Goal: Task Accomplishment & Management: Complete application form

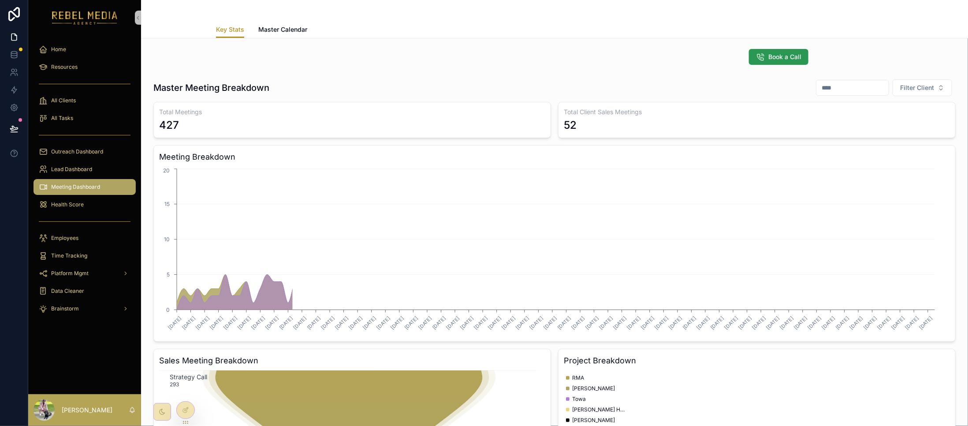
click at [749, 51] on button "Book a Call" at bounding box center [779, 57] width 60 height 16
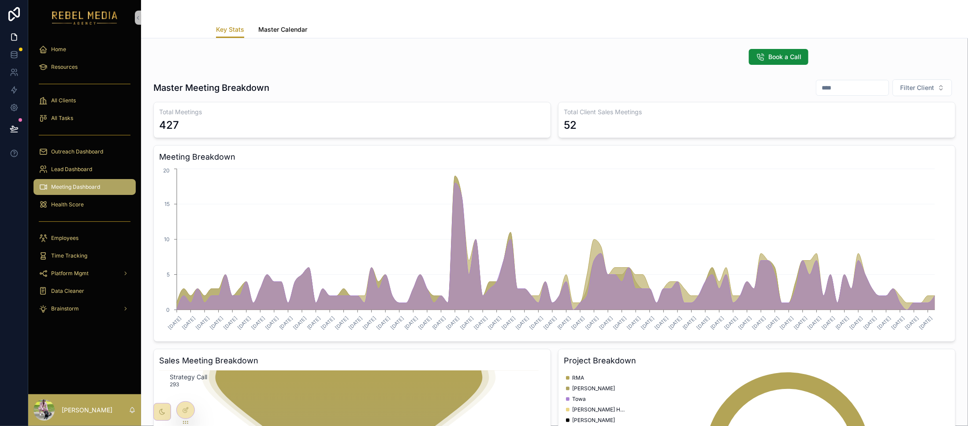
click at [281, 31] on span "Master Calendar" at bounding box center [282, 29] width 49 height 9
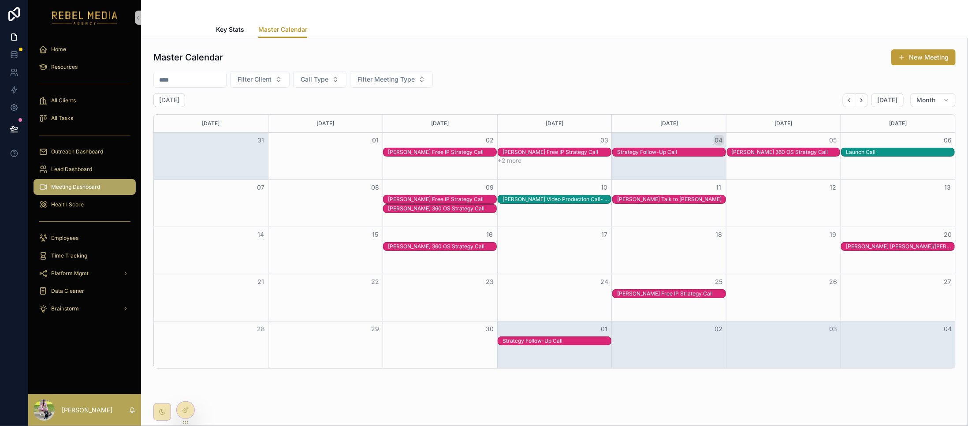
click at [898, 60] on button "New Meeting" at bounding box center [923, 57] width 64 height 16
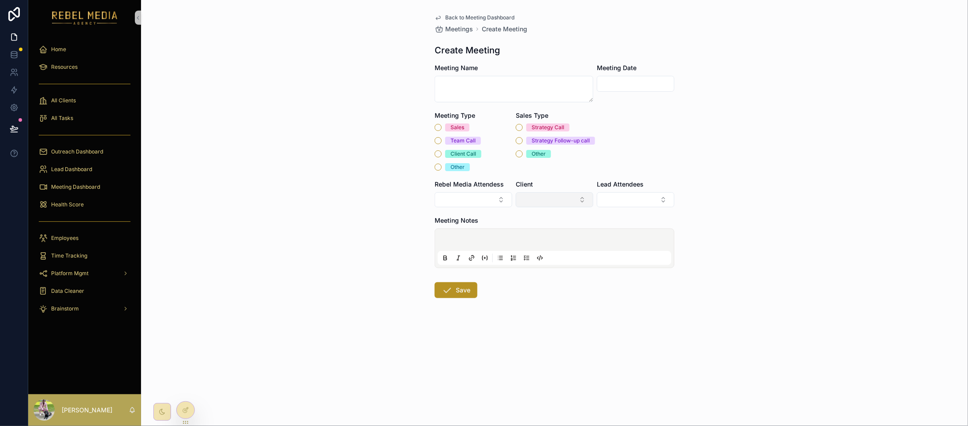
click at [539, 196] on button "Select Button" at bounding box center [555, 199] width 78 height 15
click at [764, 115] on div "Back to Meeting Dashboard Meetings Create Meeting Create Meeting Meeting Name M…" at bounding box center [554, 213] width 827 height 426
click at [502, 80] on textarea at bounding box center [514, 89] width 159 height 26
click at [628, 78] on input "text" at bounding box center [635, 84] width 77 height 12
click at [772, 115] on div "Back to Meeting Dashboard Meetings Create Meeting Create Meeting Meeting Name M…" at bounding box center [554, 213] width 827 height 426
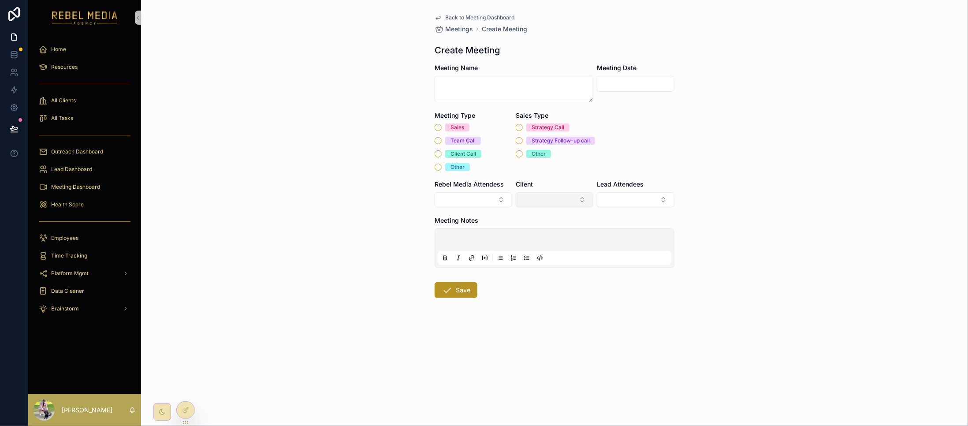
click at [547, 197] on button "Select Button" at bounding box center [555, 199] width 78 height 15
type input "***"
click at [570, 242] on span "[PERSON_NAME] Group LLC" at bounding box center [557, 239] width 74 height 18
click at [625, 199] on button "Select Button" at bounding box center [636, 199] width 78 height 15
type input "**********"
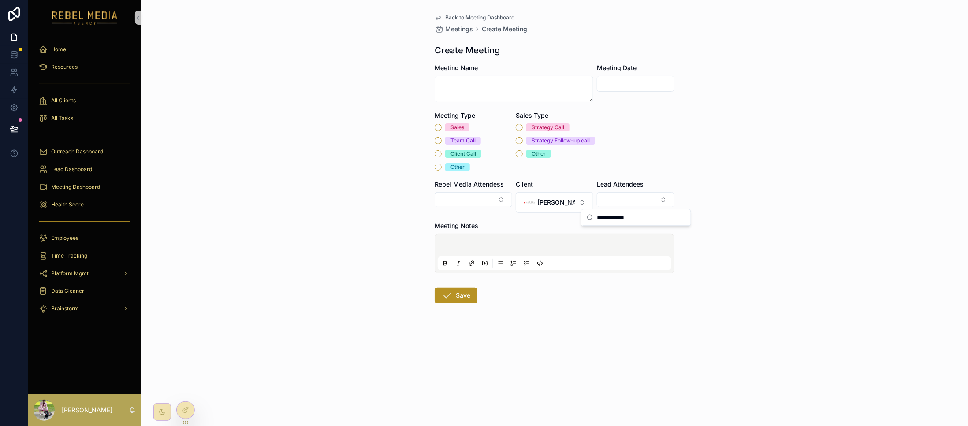
click at [590, 219] on circle at bounding box center [590, 217] width 5 height 5
